Goal: Navigation & Orientation: Find specific page/section

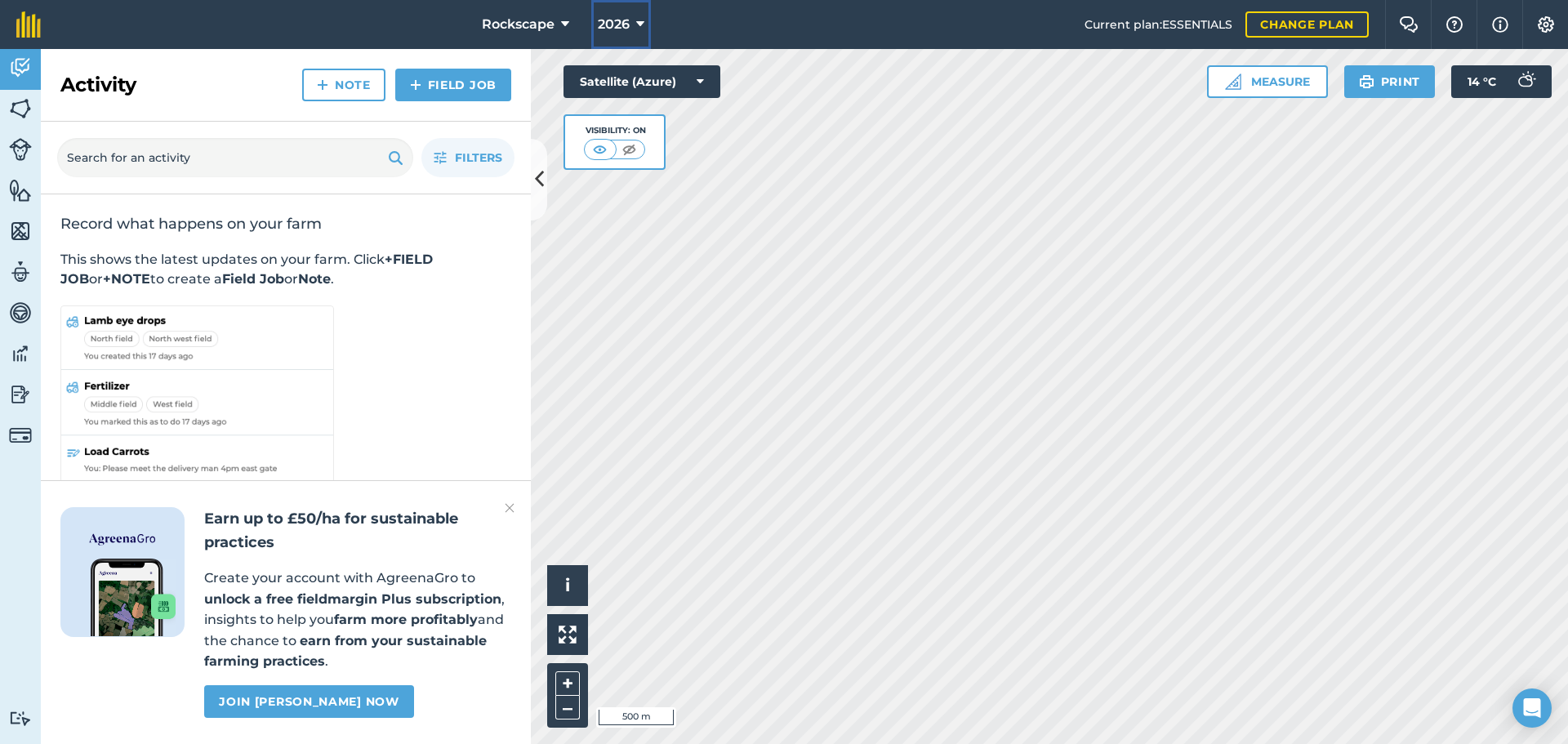
click at [624, 40] on button "2026" at bounding box center [622, 24] width 60 height 49
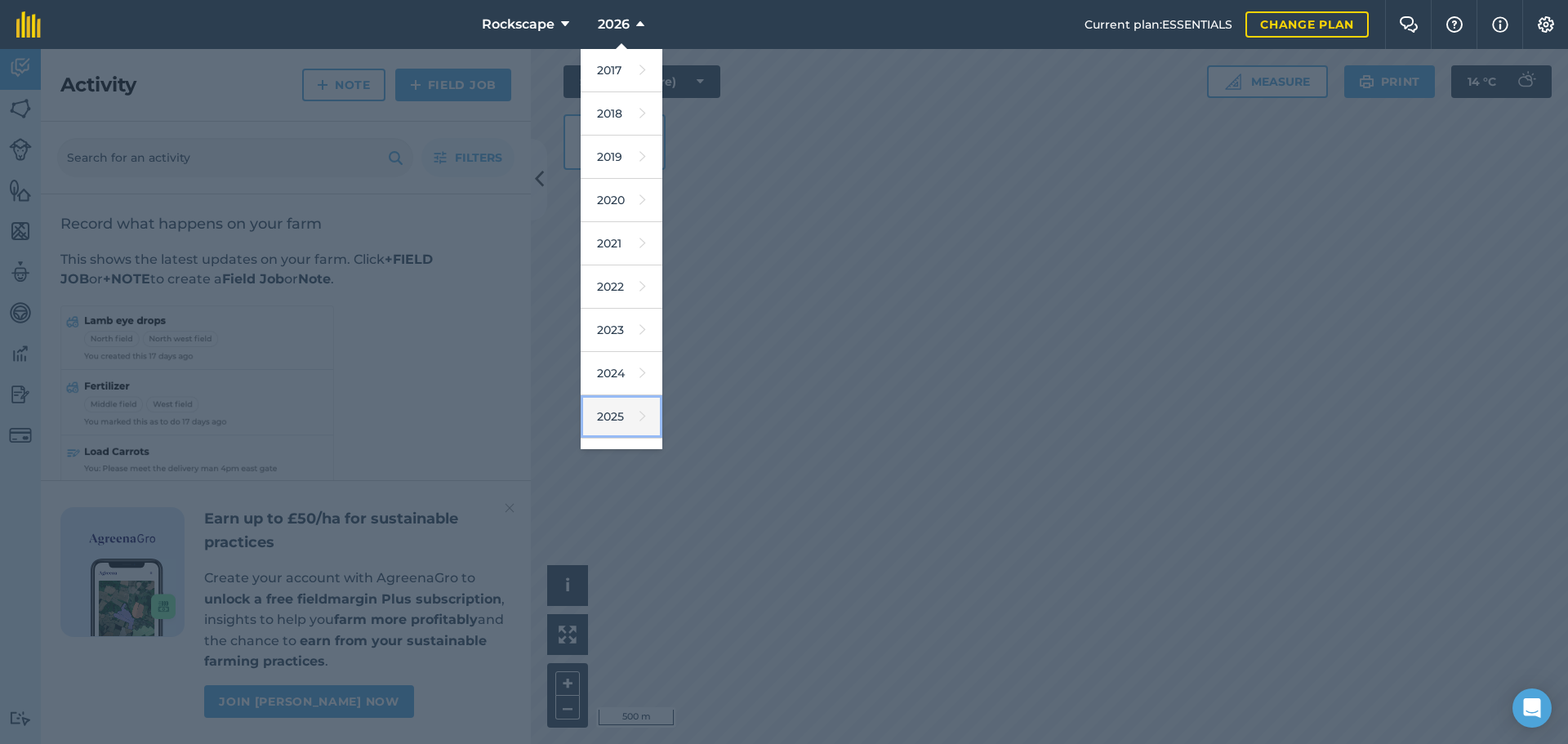
click at [618, 420] on link "2025" at bounding box center [622, 416] width 82 height 43
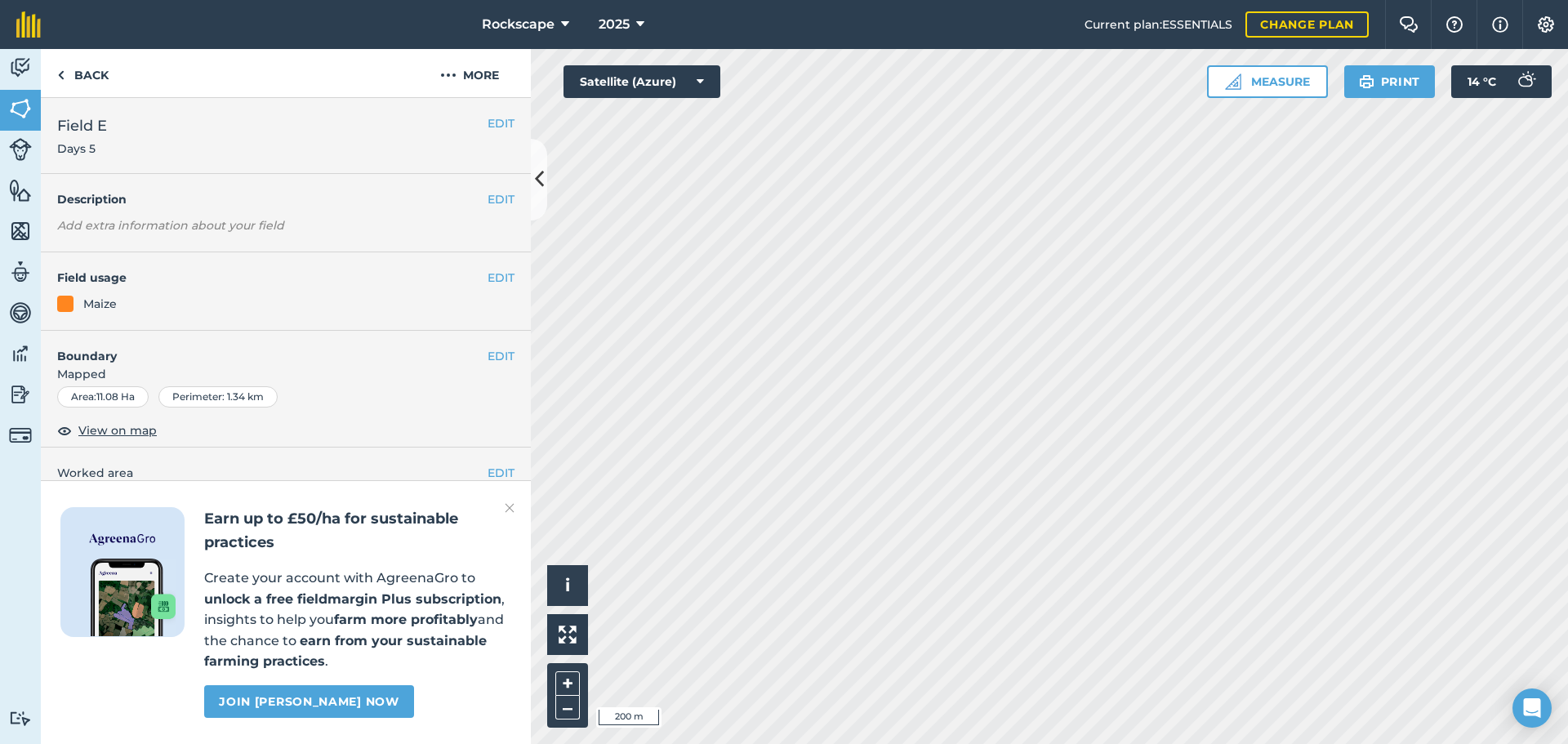
click at [514, 506] on img at bounding box center [510, 508] width 10 height 19
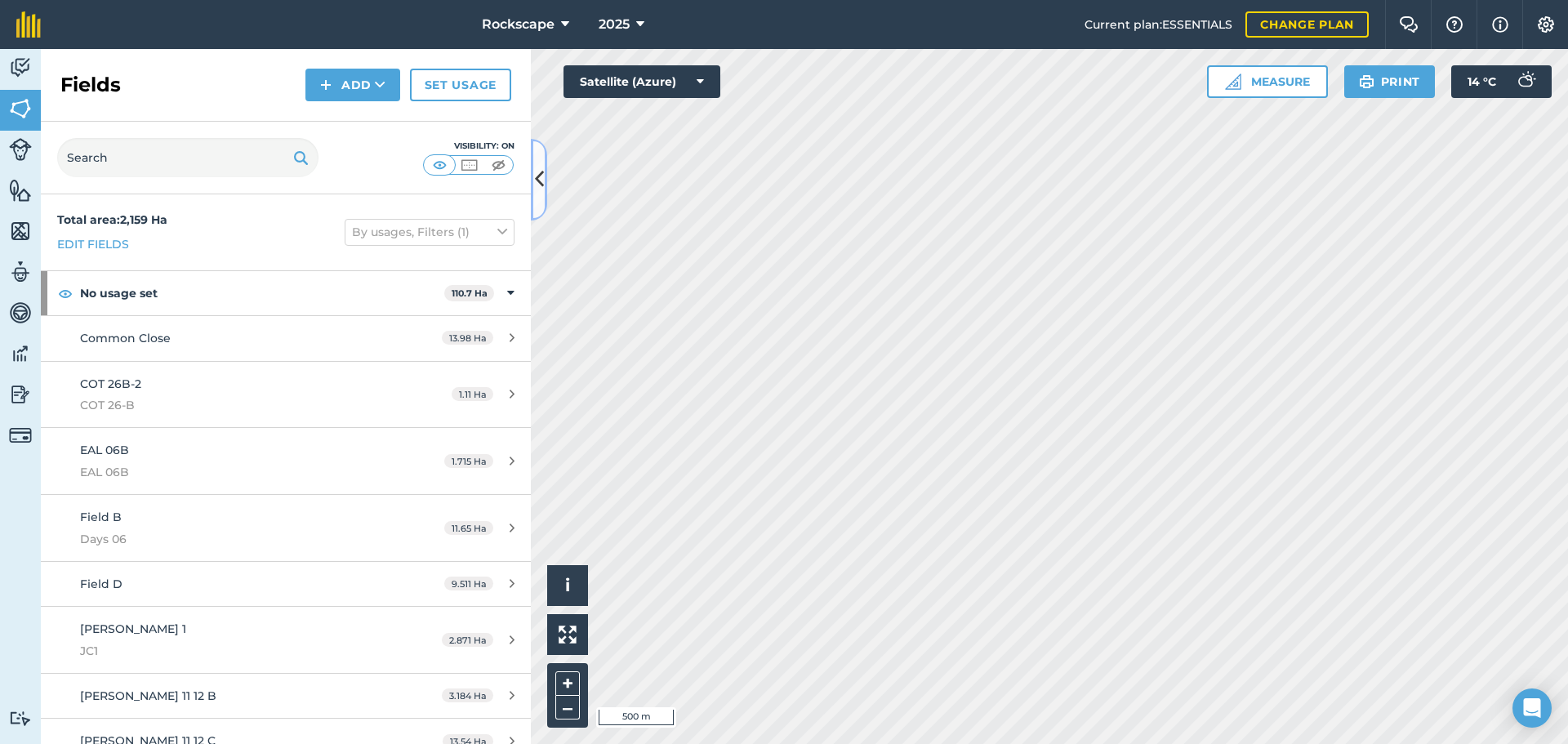
click at [544, 176] on button at bounding box center [539, 179] width 16 height 82
